Goal: Find specific page/section: Find specific page/section

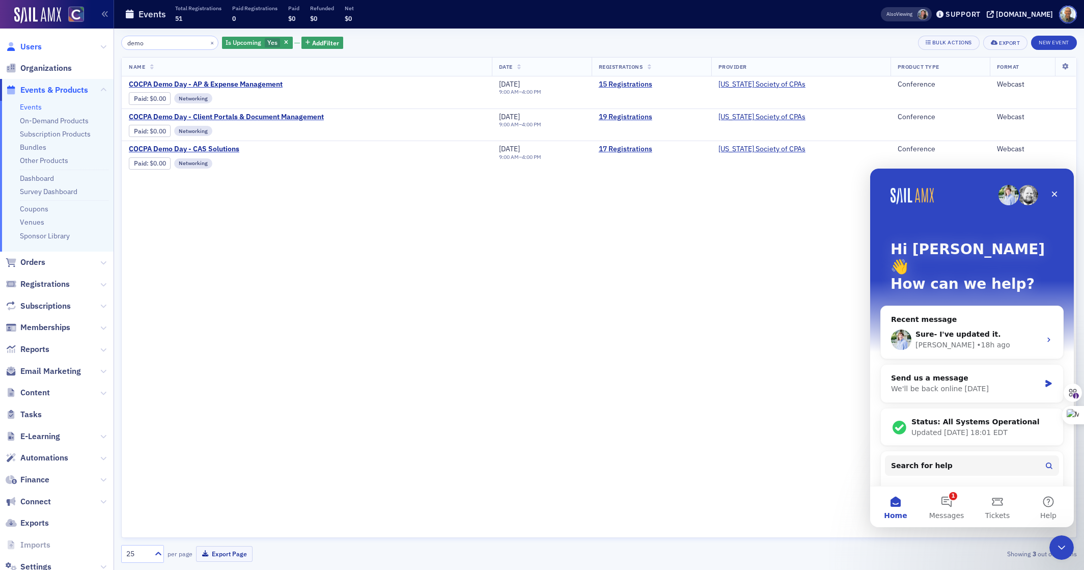
click at [30, 47] on span "Users" at bounding box center [30, 46] width 21 height 11
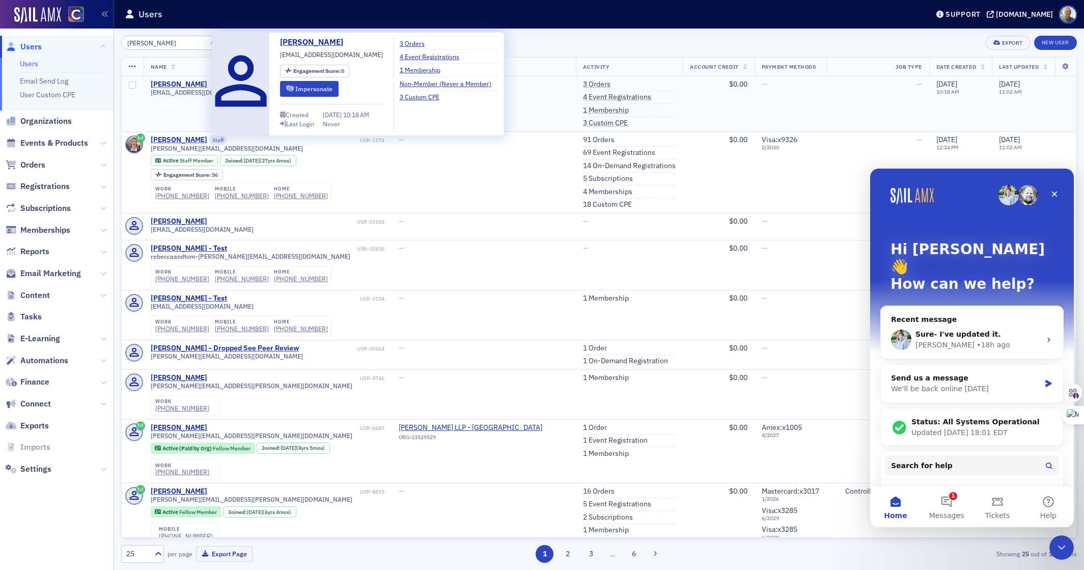
type input "[PERSON_NAME]"
click at [180, 85] on div "[PERSON_NAME]" at bounding box center [179, 84] width 57 height 9
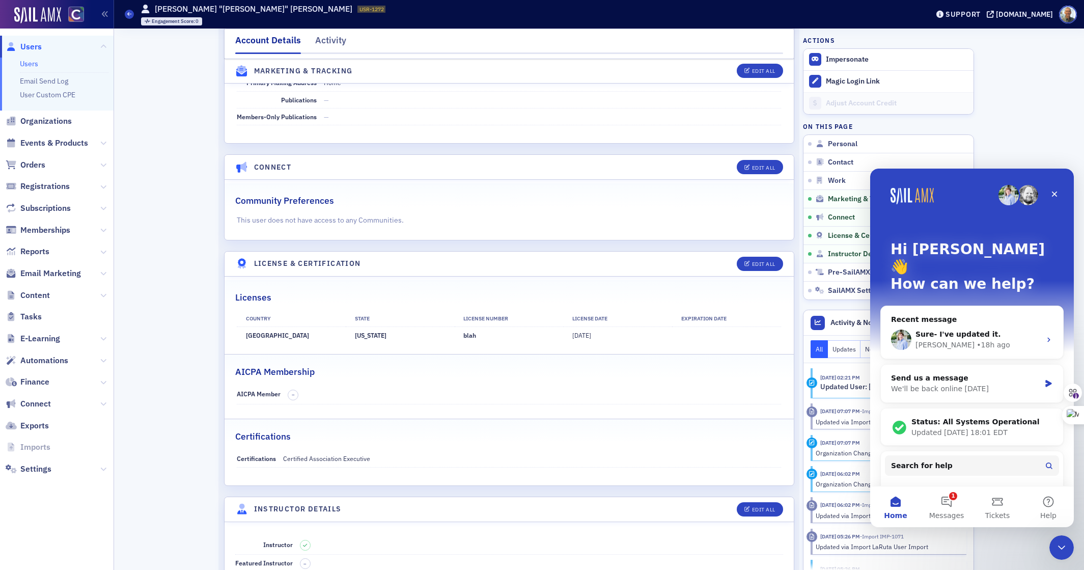
scroll to position [1431, 0]
click at [29, 166] on span "Orders" at bounding box center [32, 164] width 25 height 11
